Goal: Transaction & Acquisition: Purchase product/service

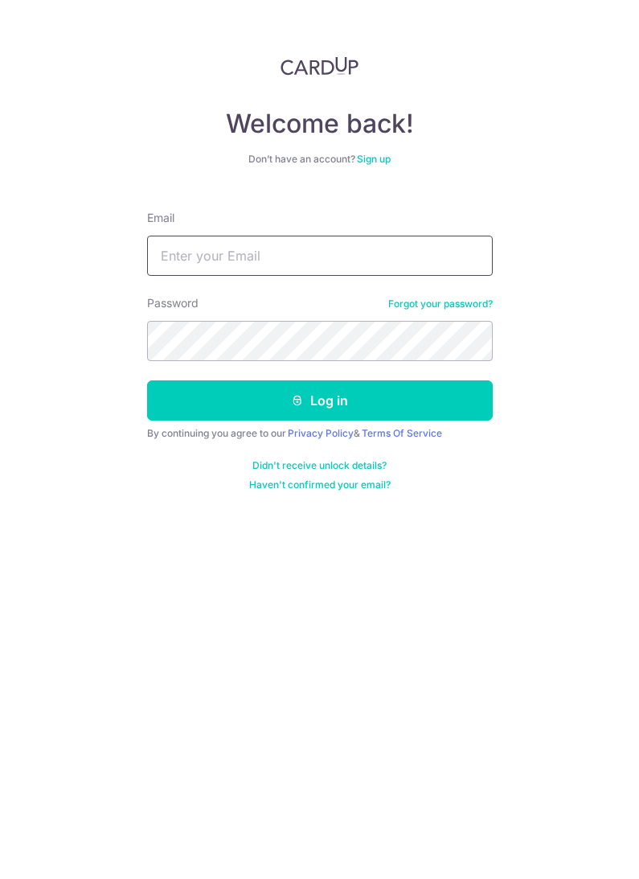
type input "[EMAIL_ADDRESS][DOMAIN_NAME]"
click at [319, 400] on button "Log in" at bounding box center [320, 400] width 346 height 40
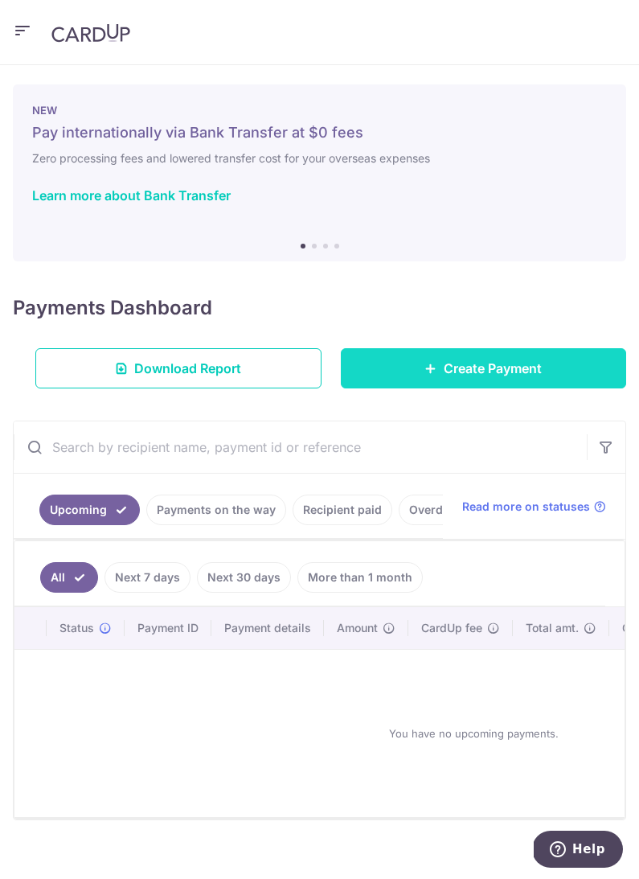
click at [468, 378] on link "Create Payment" at bounding box center [484, 368] width 286 height 40
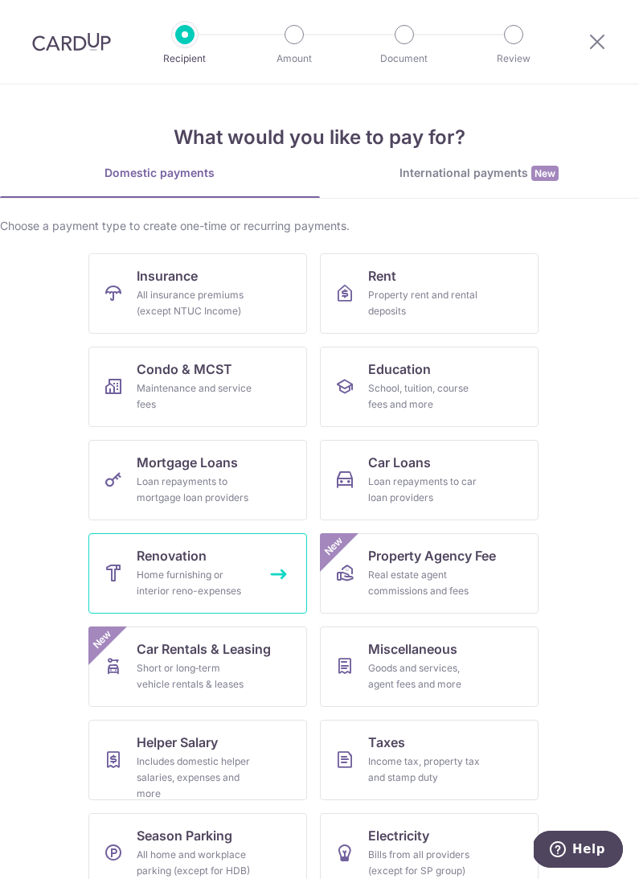
click at [212, 572] on div "Home furnishing or interior reno-expenses" at bounding box center [195, 583] width 116 height 32
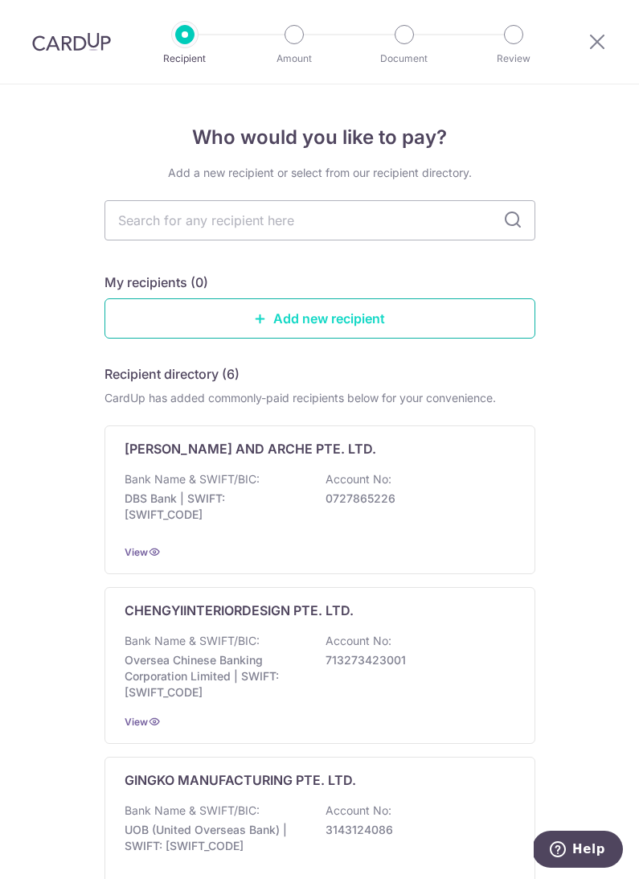
click at [388, 314] on link "Add new recipient" at bounding box center [320, 318] width 431 height 40
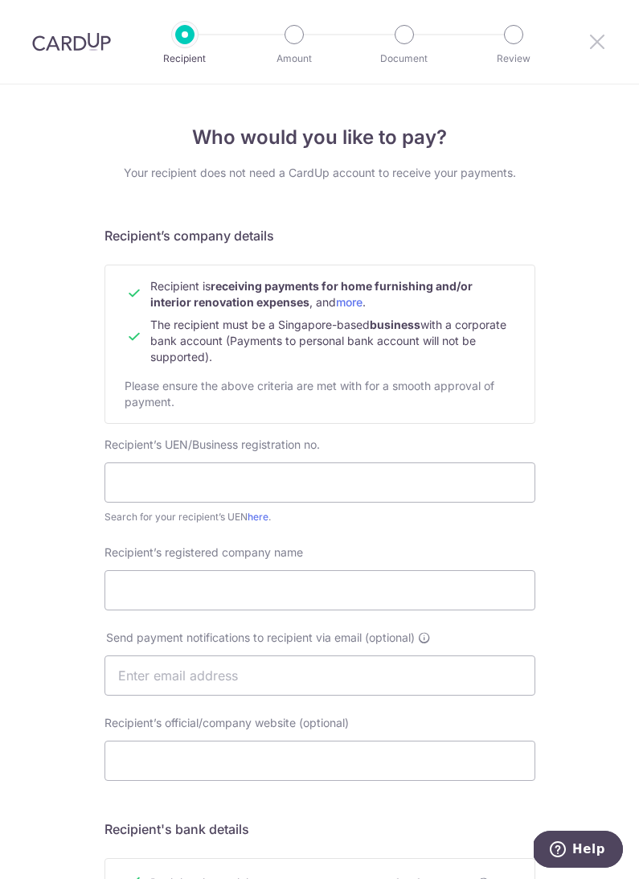
click at [605, 44] on icon at bounding box center [597, 41] width 19 height 20
click at [606, 30] on div at bounding box center [598, 42] width 84 height 84
click at [599, 59] on div at bounding box center [598, 42] width 84 height 84
click at [601, 50] on icon at bounding box center [597, 41] width 19 height 20
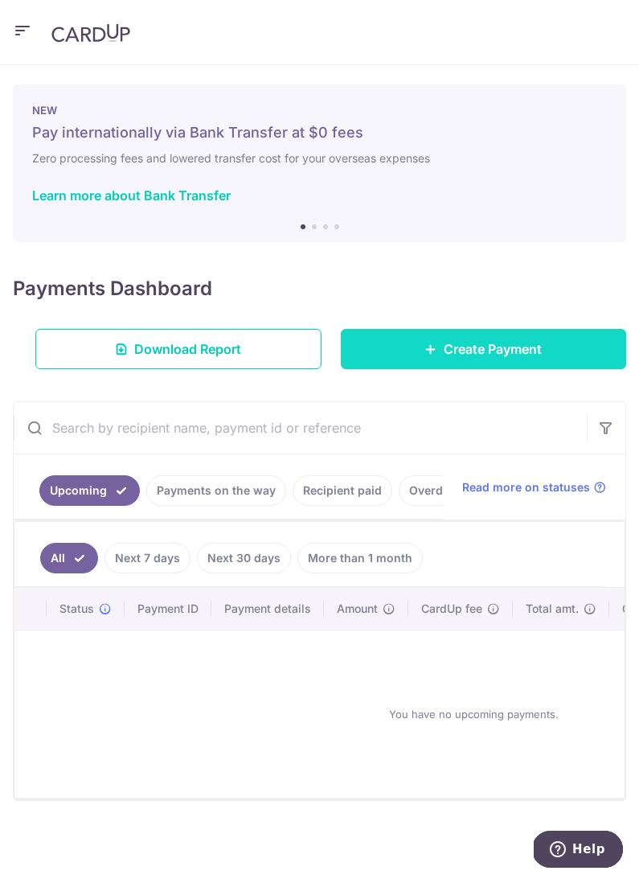
click at [524, 353] on span "Create Payment" at bounding box center [493, 348] width 98 height 19
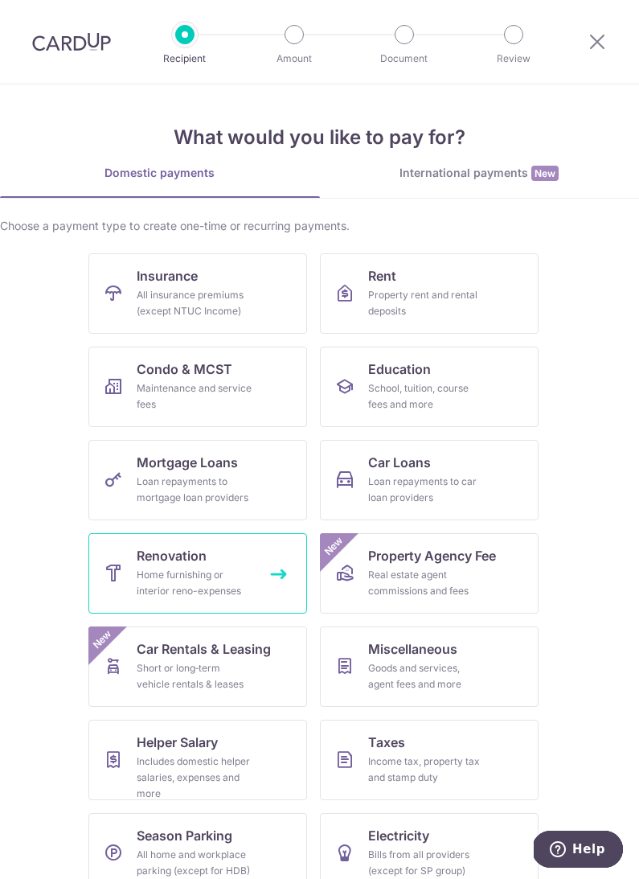
click at [178, 578] on div "Home furnishing or interior reno-expenses" at bounding box center [195, 583] width 116 height 32
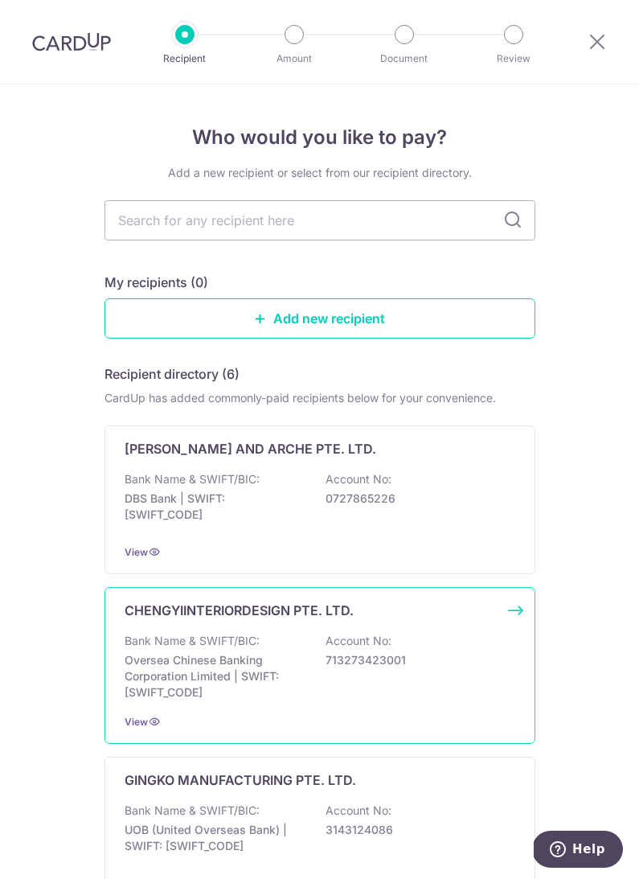
click at [240, 671] on p "Oversea Chinese Banking Corporation Limited | SWIFT: OCBCSGSGXXX" at bounding box center [215, 676] width 180 height 48
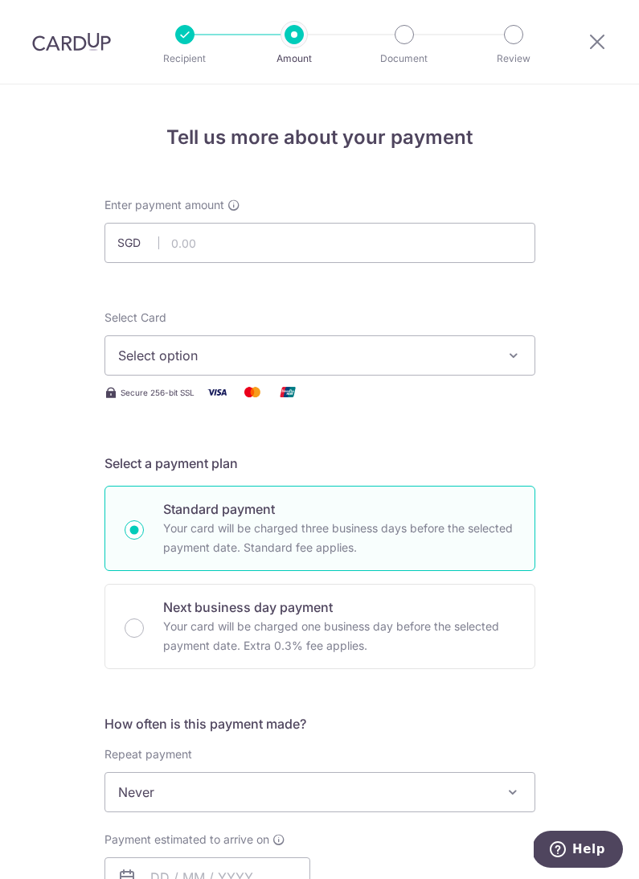
click at [291, 372] on button "Select option" at bounding box center [320, 355] width 431 height 40
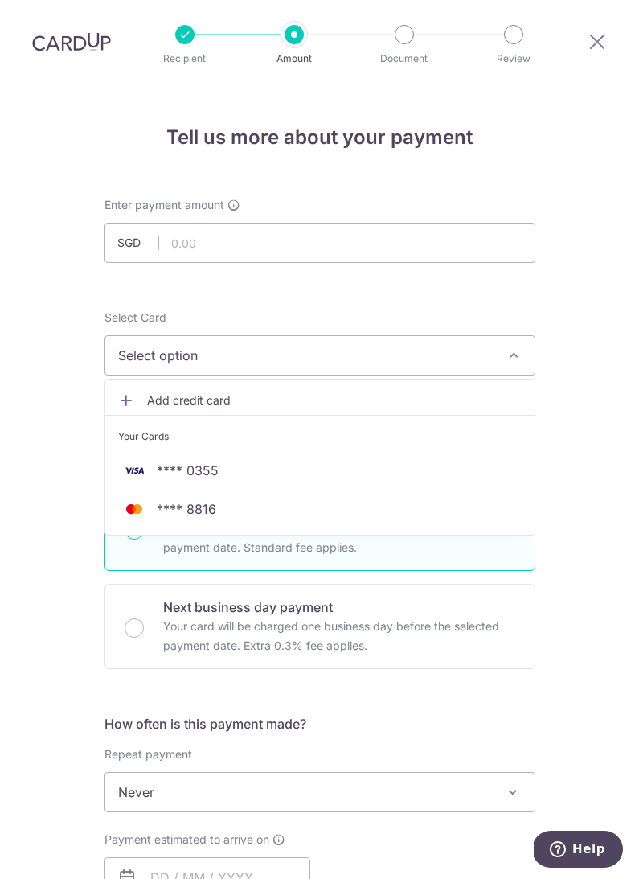
click at [253, 402] on span "Add credit card" at bounding box center [334, 400] width 375 height 16
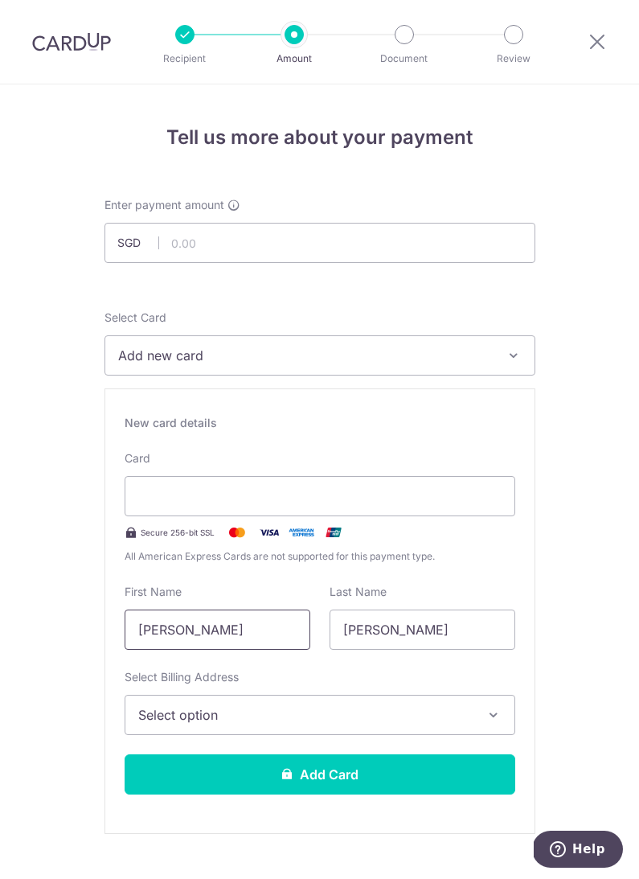
drag, startPoint x: 235, startPoint y: 629, endPoint x: 111, endPoint y: 617, distance: 124.4
click at [111, 617] on div "New card details Card Secure 256-bit SSL All American Express Cards are not sup…" at bounding box center [320, 610] width 431 height 445
type input "O"
type input "joshua"
type input "J"
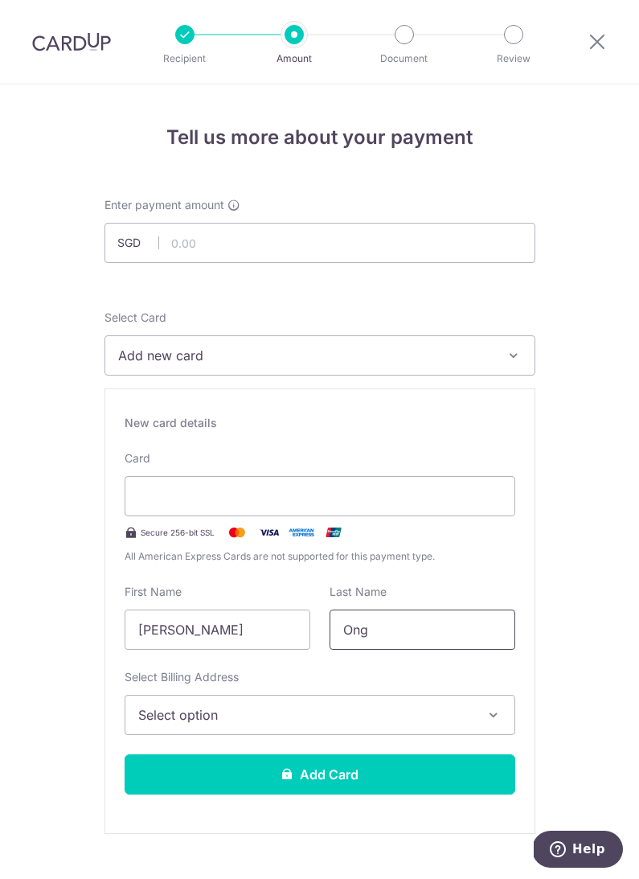
type input "Ong"
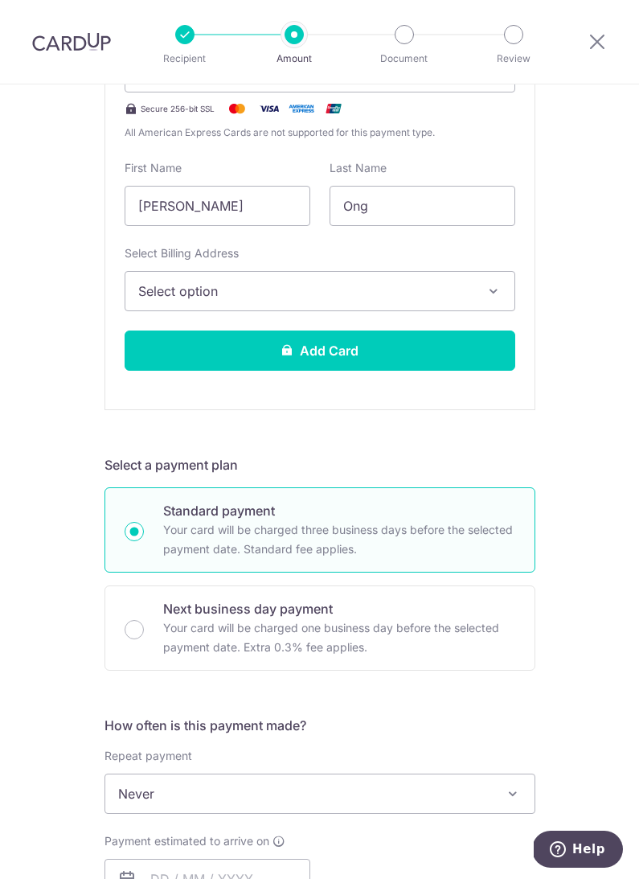
scroll to position [258, 0]
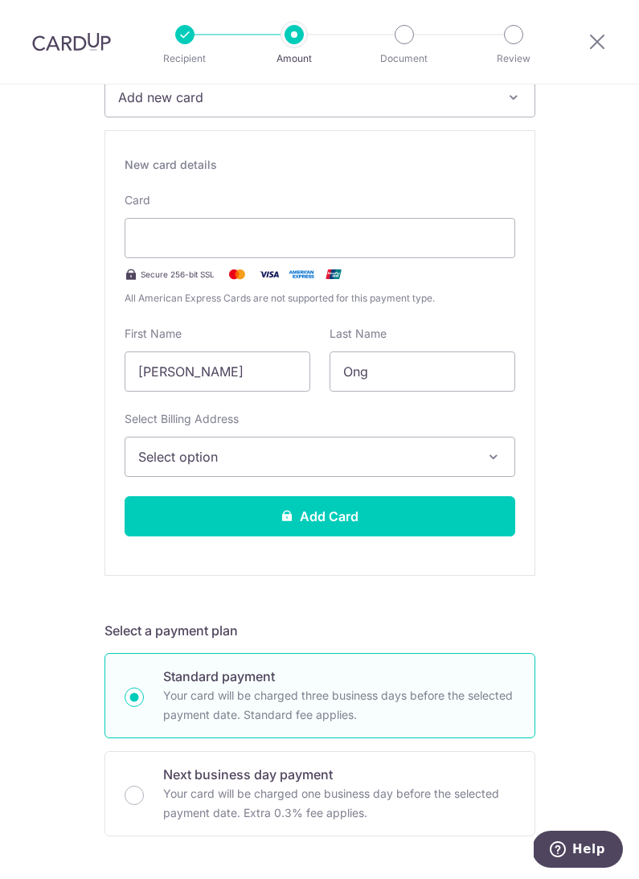
click at [293, 456] on span "Select option" at bounding box center [305, 456] width 334 height 19
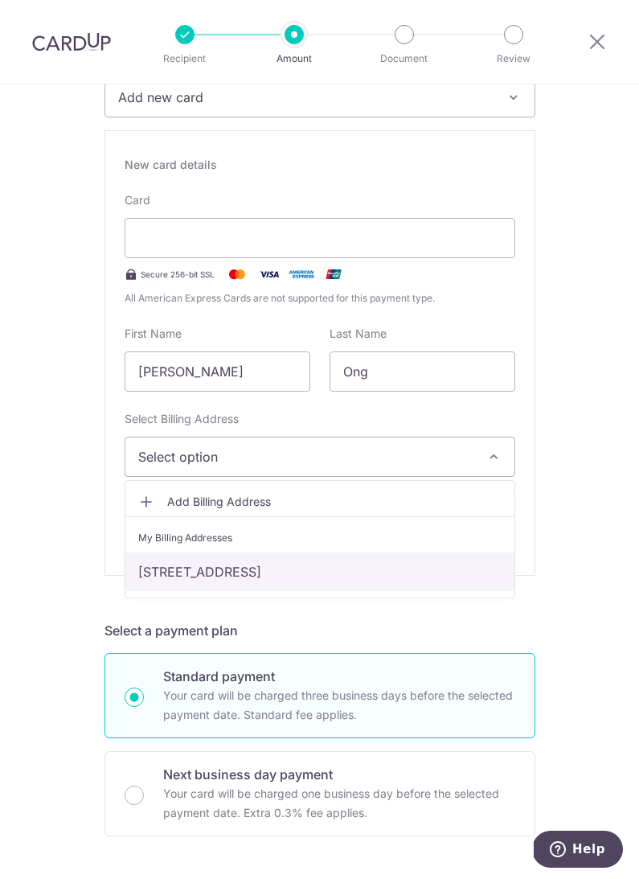
click at [216, 569] on link "[STREET_ADDRESS]" at bounding box center [319, 571] width 389 height 39
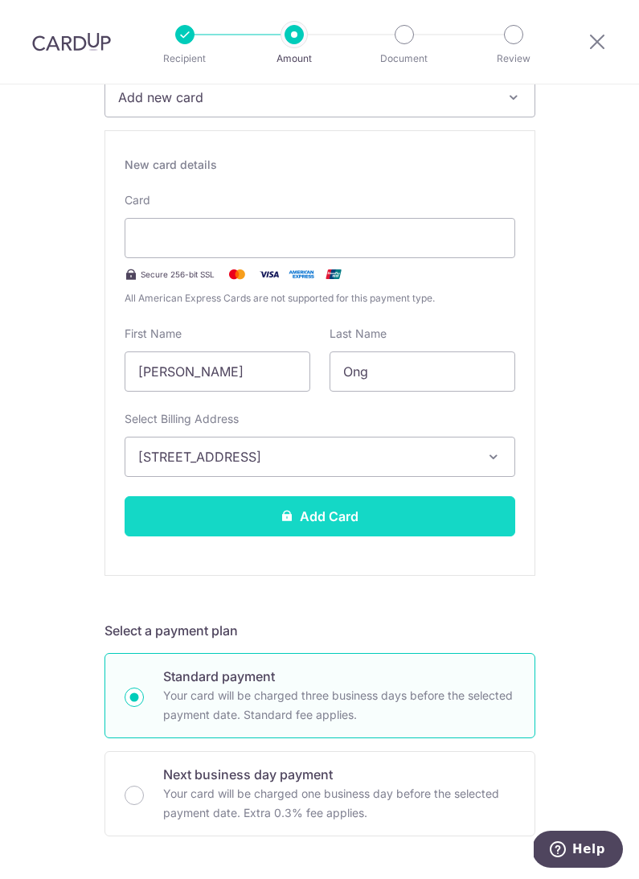
click at [262, 511] on button "Add Card" at bounding box center [320, 516] width 391 height 40
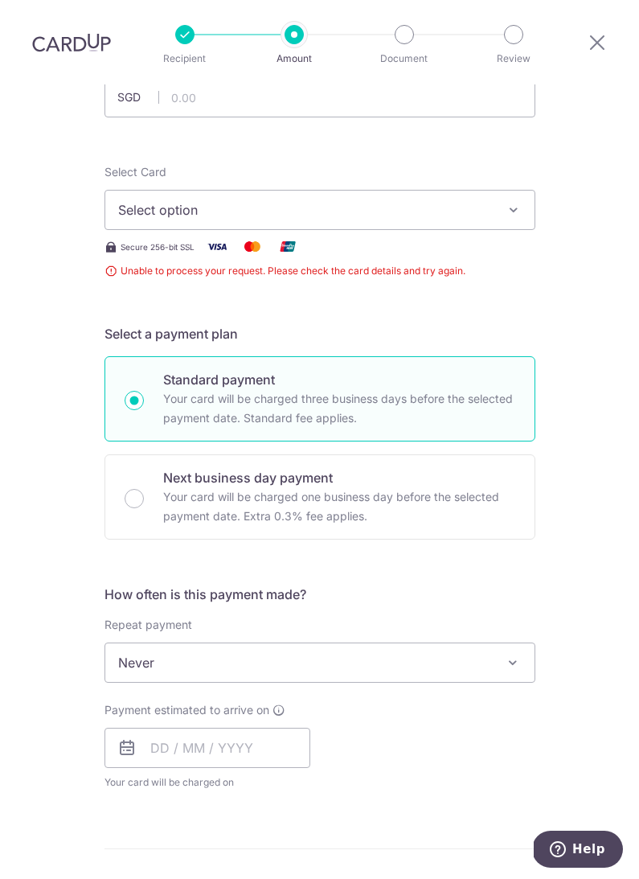
scroll to position [145, 0]
click at [493, 191] on button "Select option" at bounding box center [320, 211] width 431 height 40
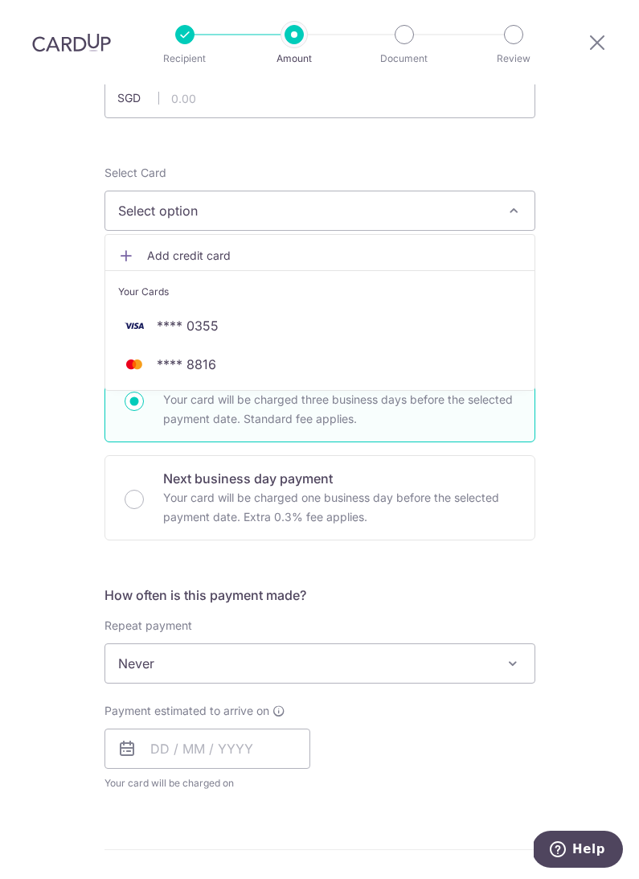
click at [199, 248] on span "Add credit card" at bounding box center [334, 256] width 375 height 16
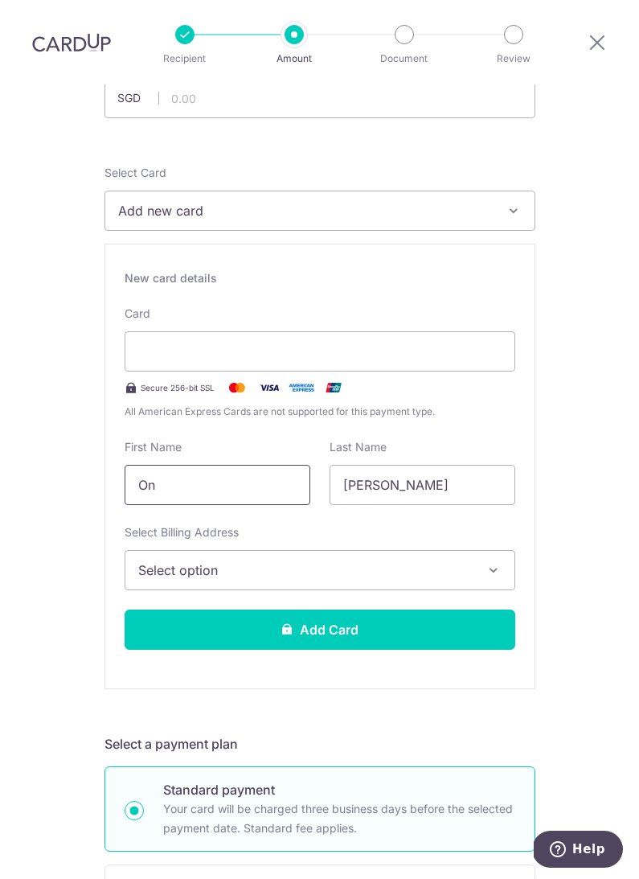
type input "O"
type input "[PERSON_NAME]"
type input "J"
type input "Ong"
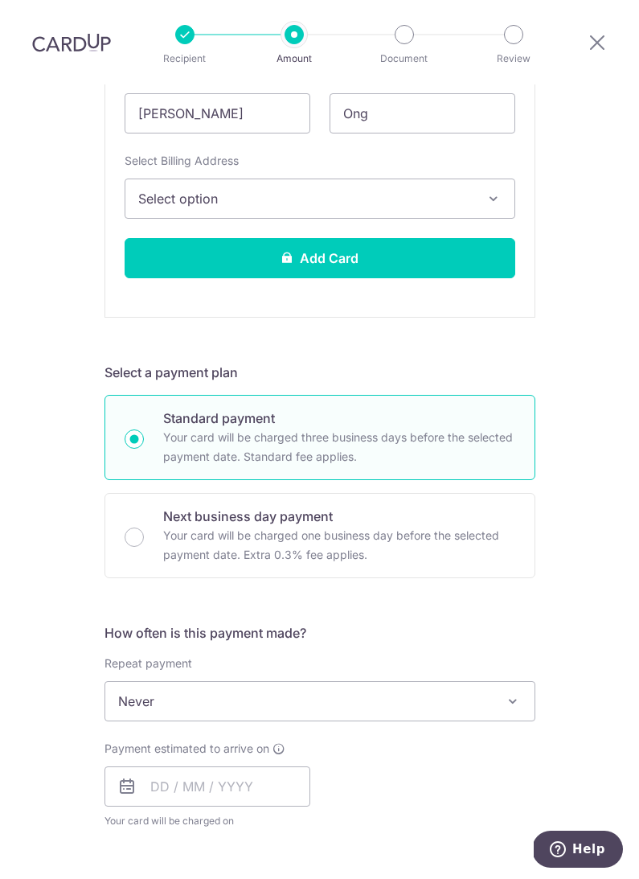
scroll to position [518, 0]
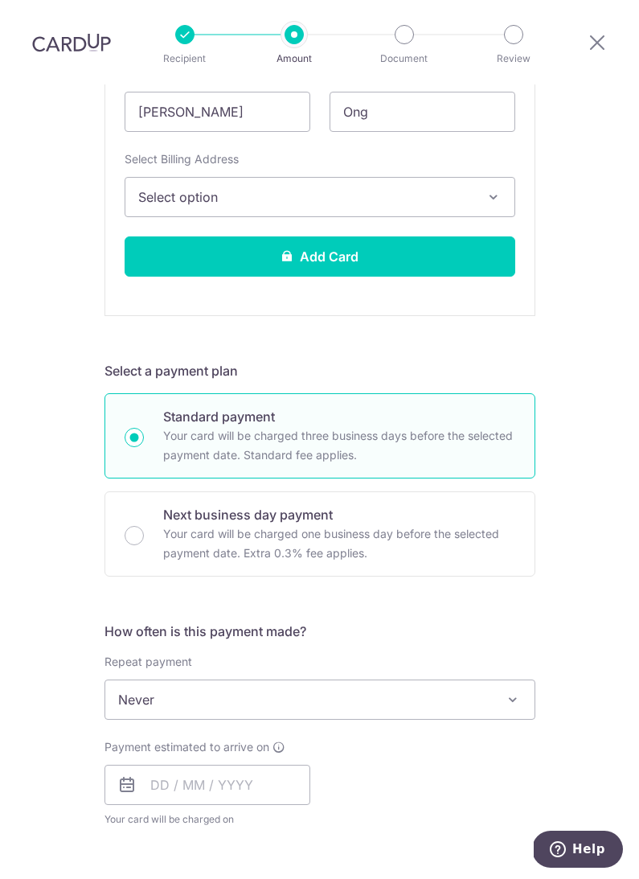
click at [281, 187] on span "Select option" at bounding box center [305, 196] width 334 height 19
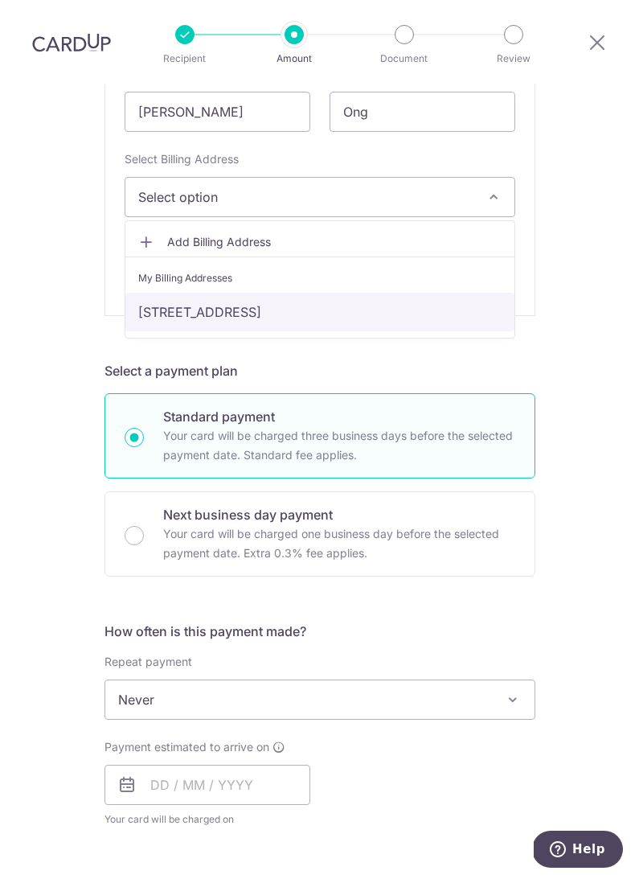
click at [293, 293] on link "[STREET_ADDRESS]" at bounding box center [319, 312] width 389 height 39
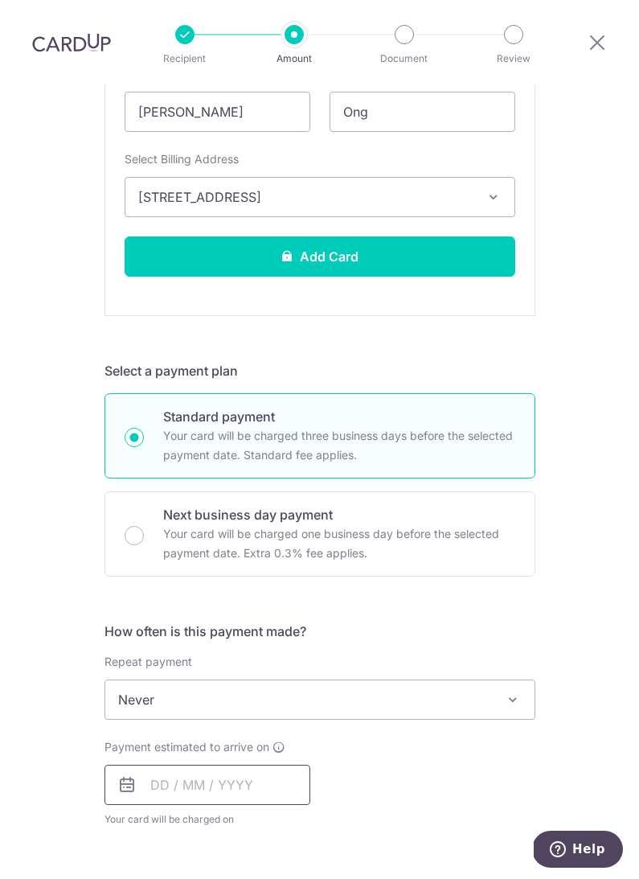
click at [159, 765] on input "text" at bounding box center [208, 785] width 206 height 40
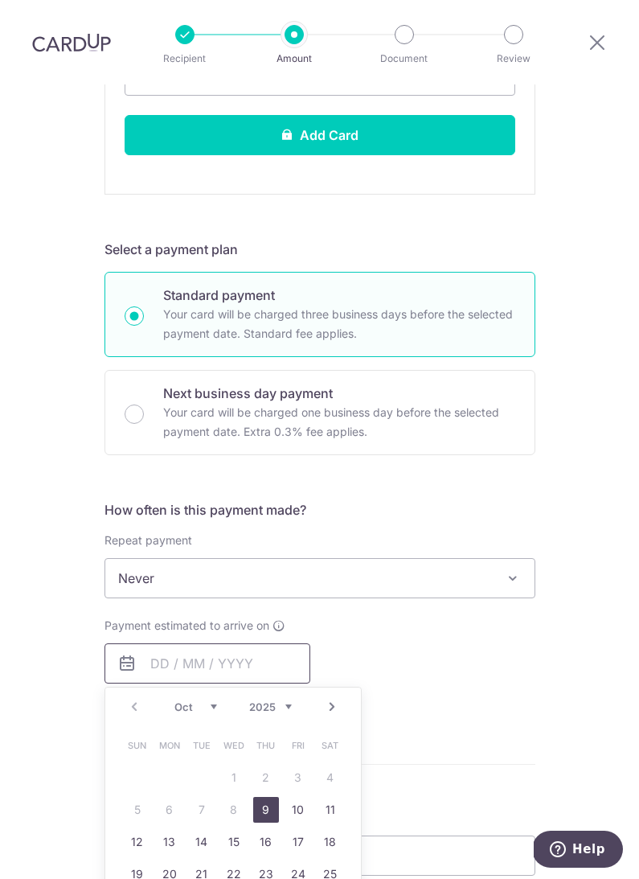
scroll to position [663, 0]
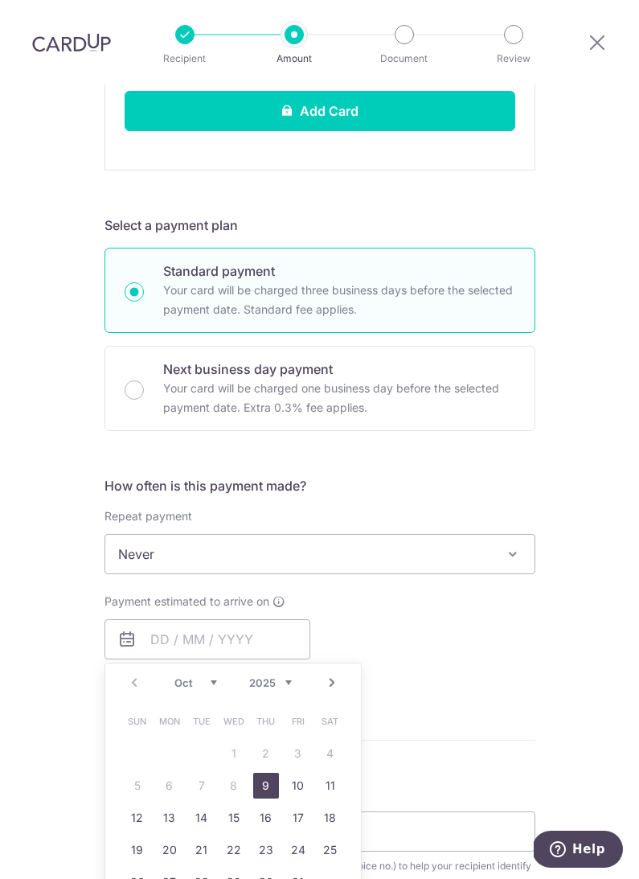
click at [266, 773] on link "9" at bounding box center [266, 786] width 26 height 26
type input "09/10/2025"
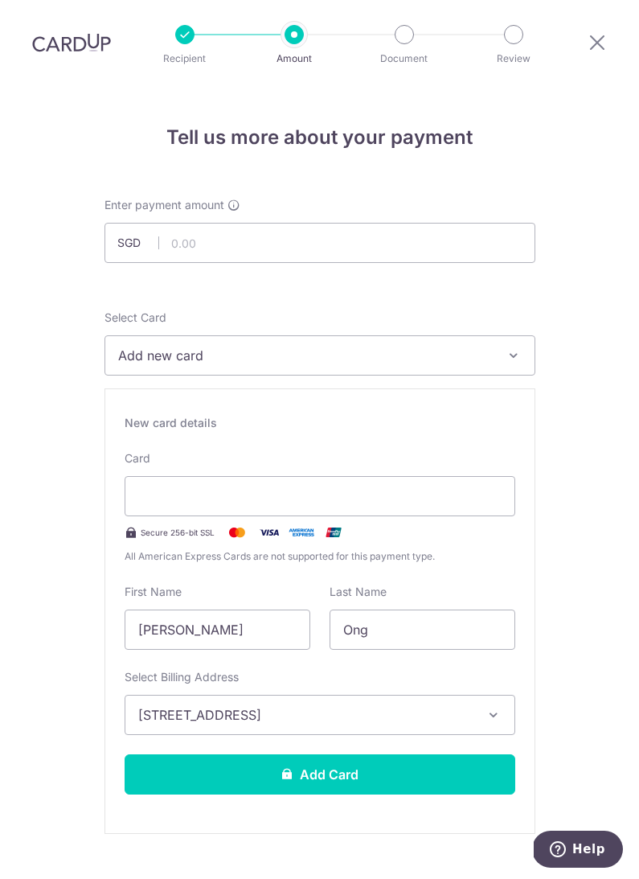
scroll to position [0, 0]
click at [181, 223] on input "text" at bounding box center [320, 243] width 431 height 40
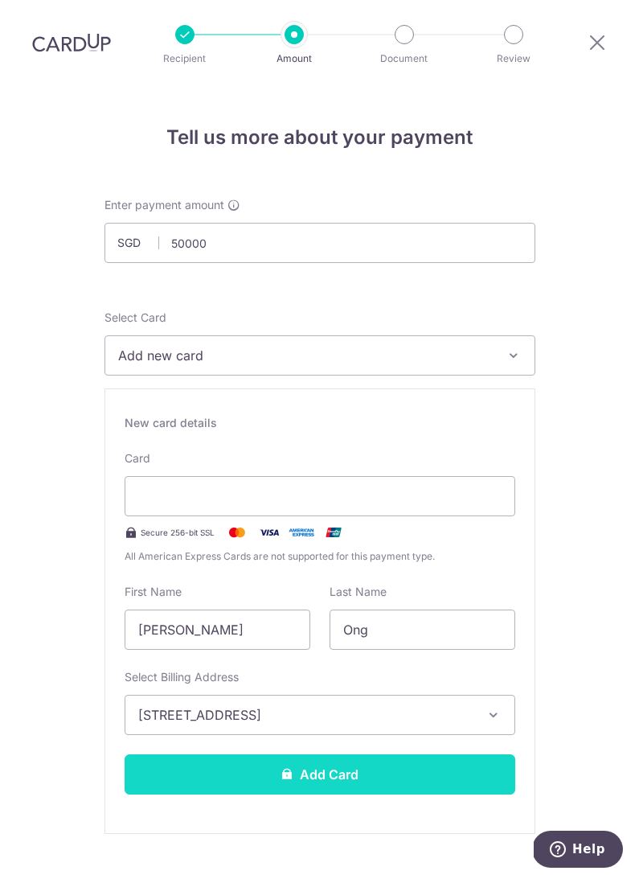
click at [344, 754] on button "Add Card" at bounding box center [320, 774] width 391 height 40
type input "50,000.00"
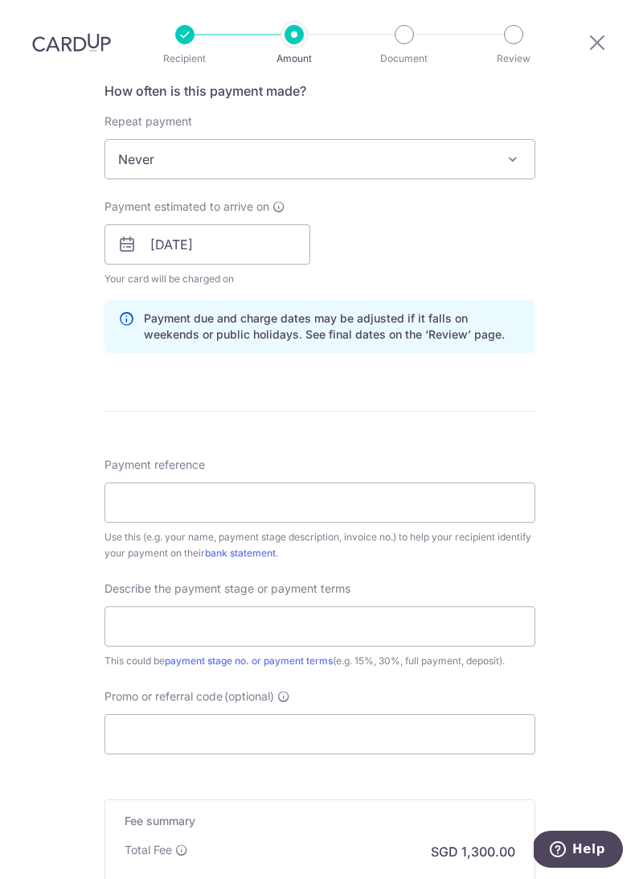
scroll to position [634, 0]
click at [223, 482] on input "Payment reference" at bounding box center [320, 502] width 431 height 40
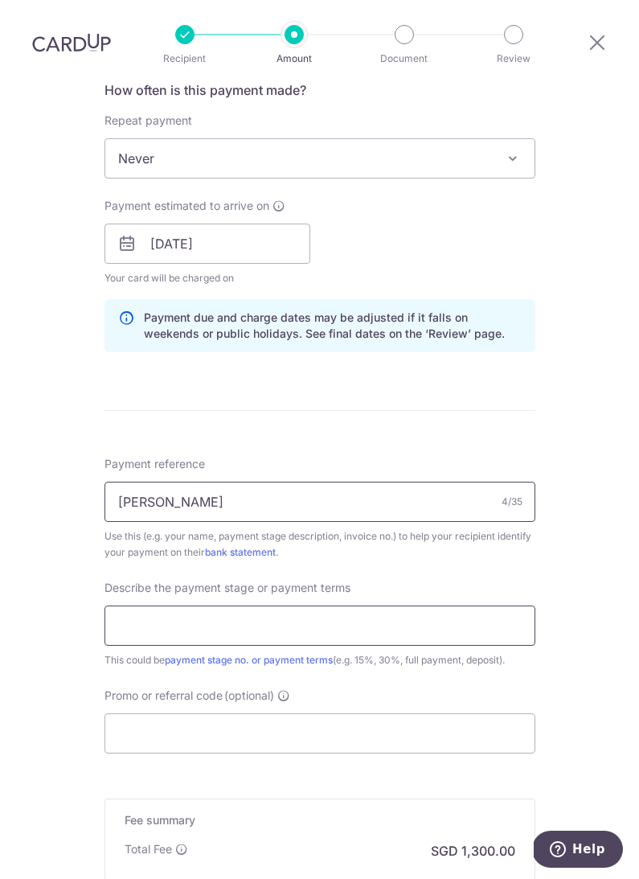
type input "[PERSON_NAME]"
click at [152, 605] on input "text" at bounding box center [320, 625] width 431 height 40
type input "3"
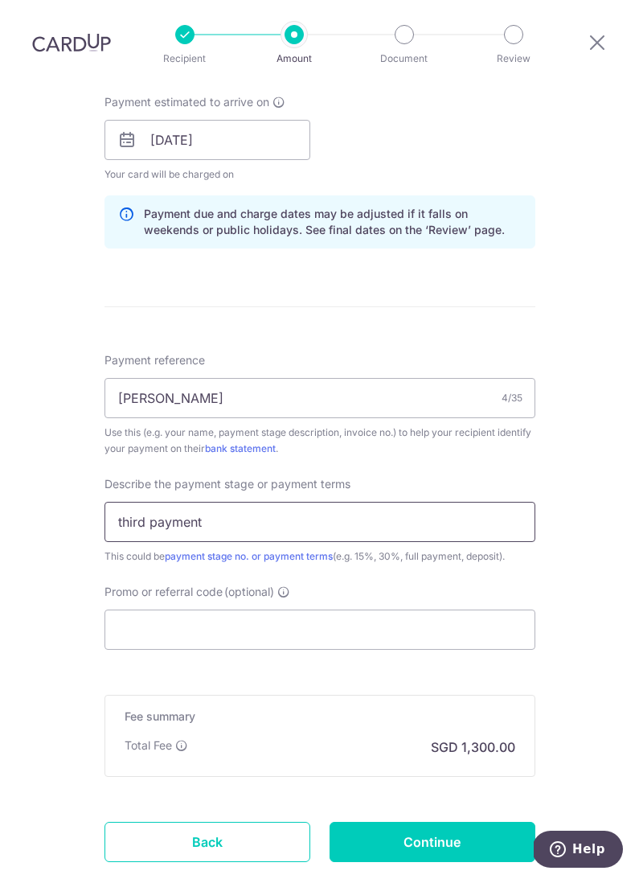
scroll to position [756, 0]
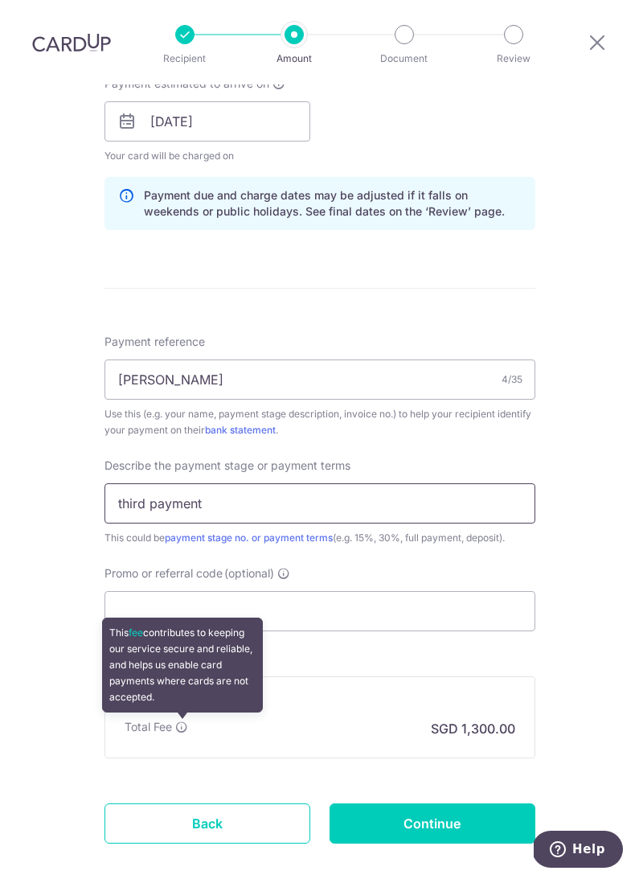
type input "third payment"
click at [363, 676] on div "Fee summary Base fee Extend fee Next-day fee Total Fee This fee contributes to …" at bounding box center [320, 717] width 431 height 82
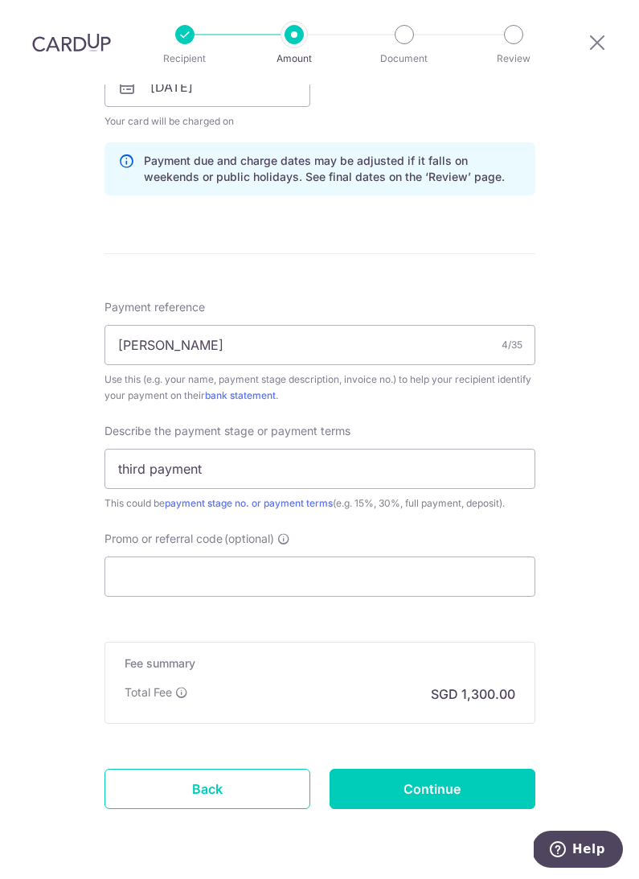
scroll to position [789, 0]
click at [283, 557] on input "Promo or referral code (optional)" at bounding box center [320, 577] width 431 height 40
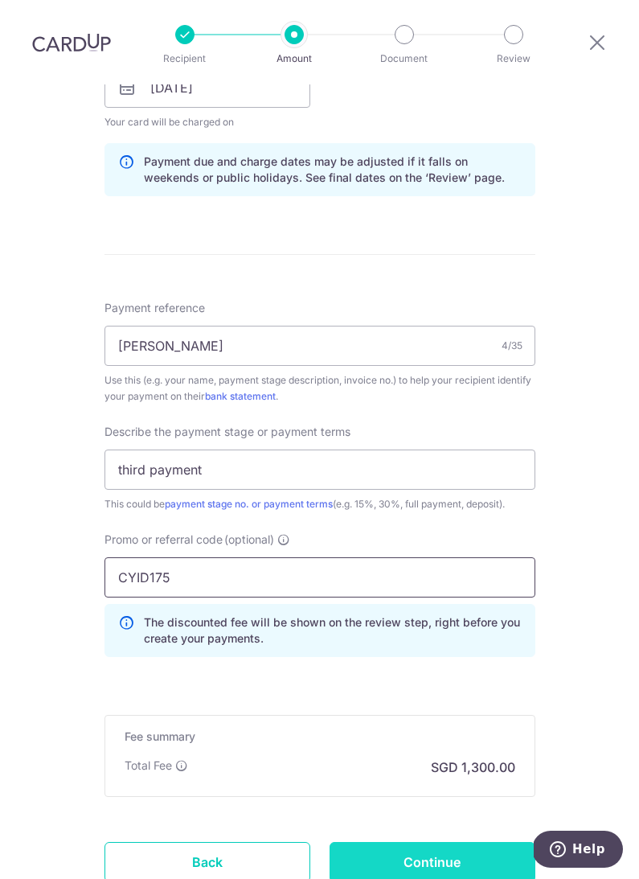
type input "CYID175"
click at [444, 842] on input "Continue" at bounding box center [433, 862] width 206 height 40
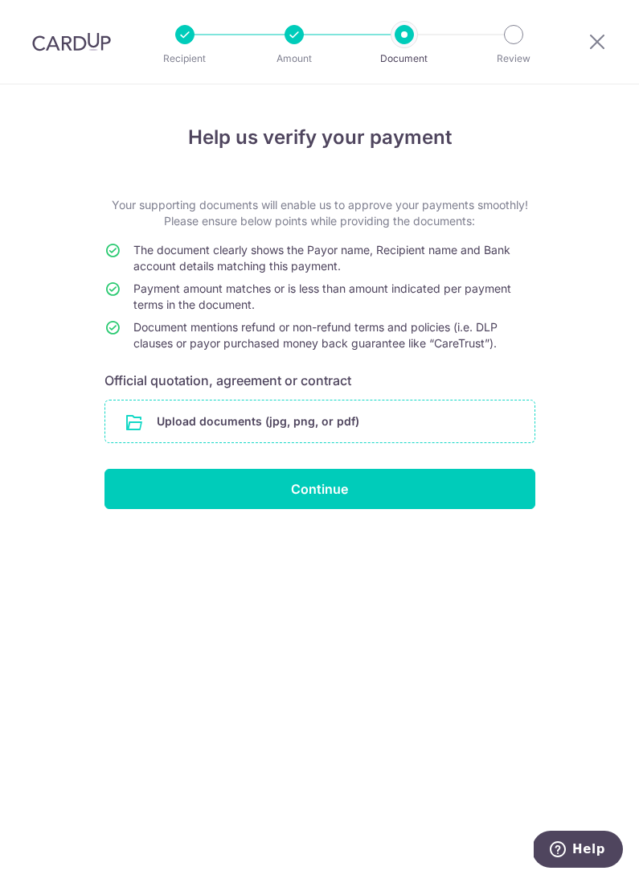
click at [202, 424] on input "file" at bounding box center [319, 421] width 429 height 42
click at [213, 436] on input "file" at bounding box center [319, 421] width 429 height 42
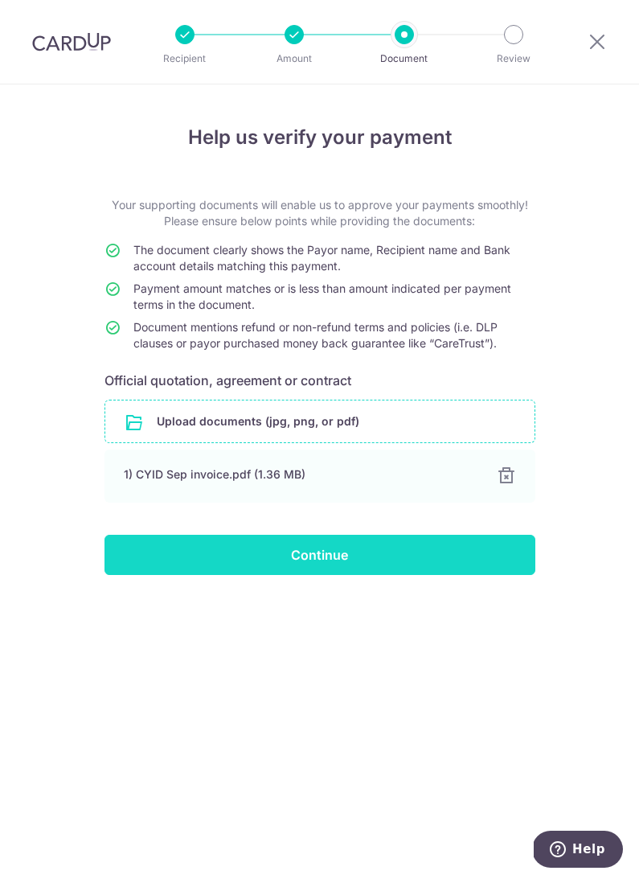
click at [319, 571] on input "Continue" at bounding box center [320, 555] width 431 height 40
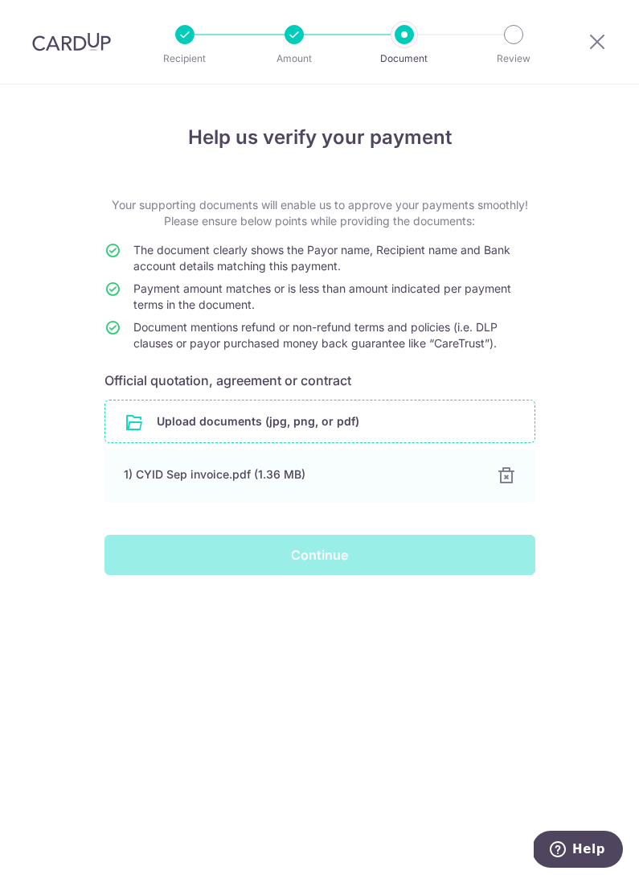
click at [366, 555] on div "Continue" at bounding box center [320, 555] width 450 height 40
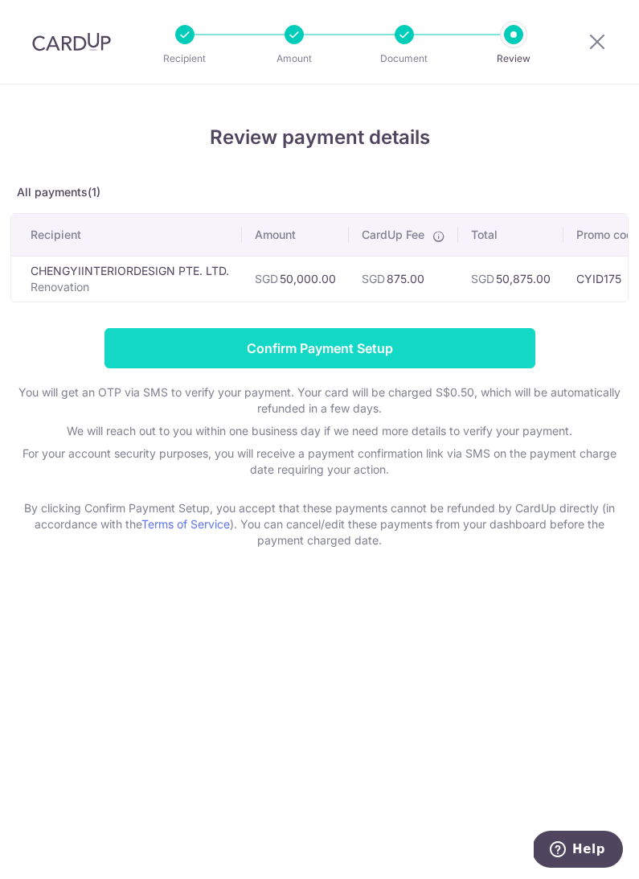
click at [346, 344] on input "Confirm Payment Setup" at bounding box center [320, 348] width 431 height 40
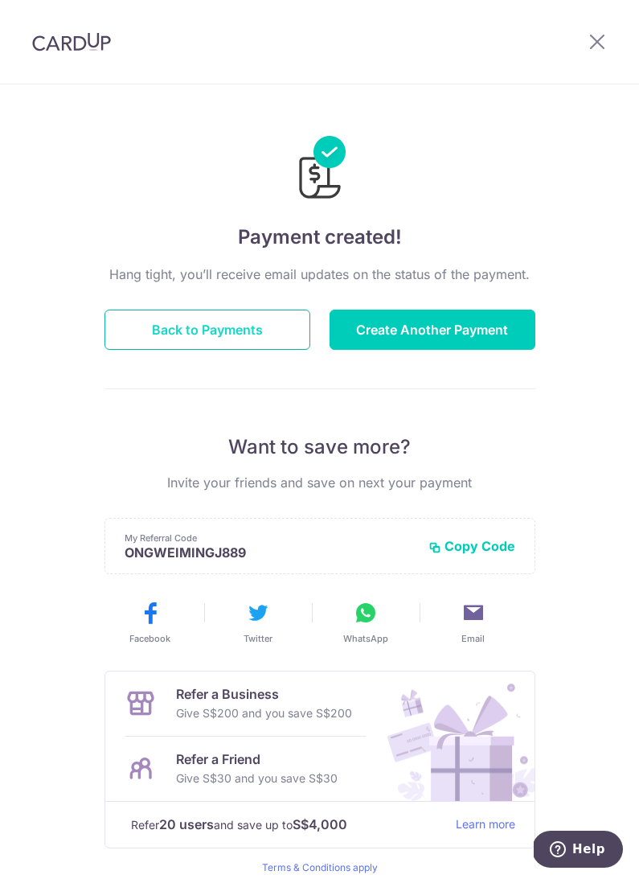
click at [195, 333] on button "Back to Payments" at bounding box center [208, 330] width 206 height 40
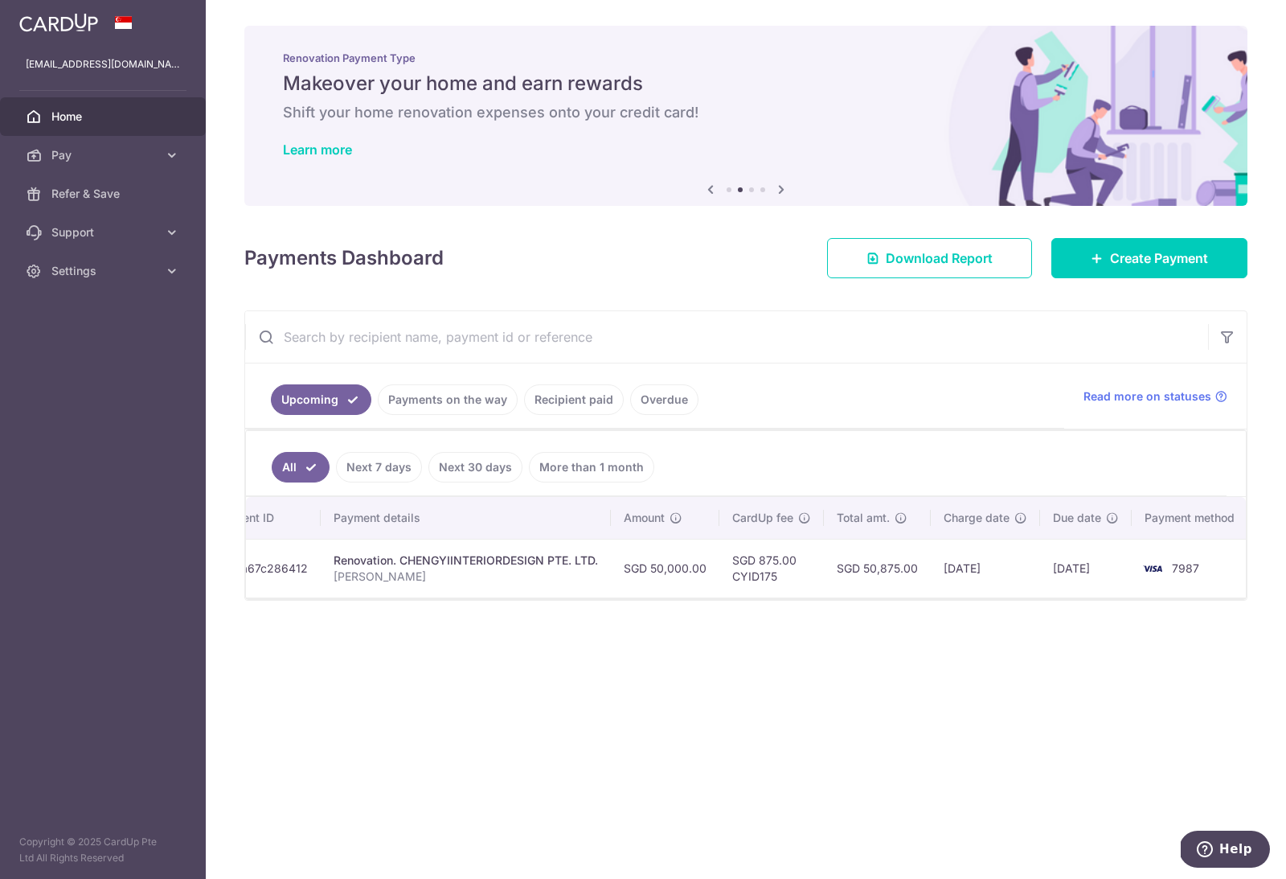
scroll to position [0, 179]
click at [638, 402] on span "Read more on statuses" at bounding box center [1148, 396] width 128 height 16
